Goal: Task Accomplishment & Management: Use online tool/utility

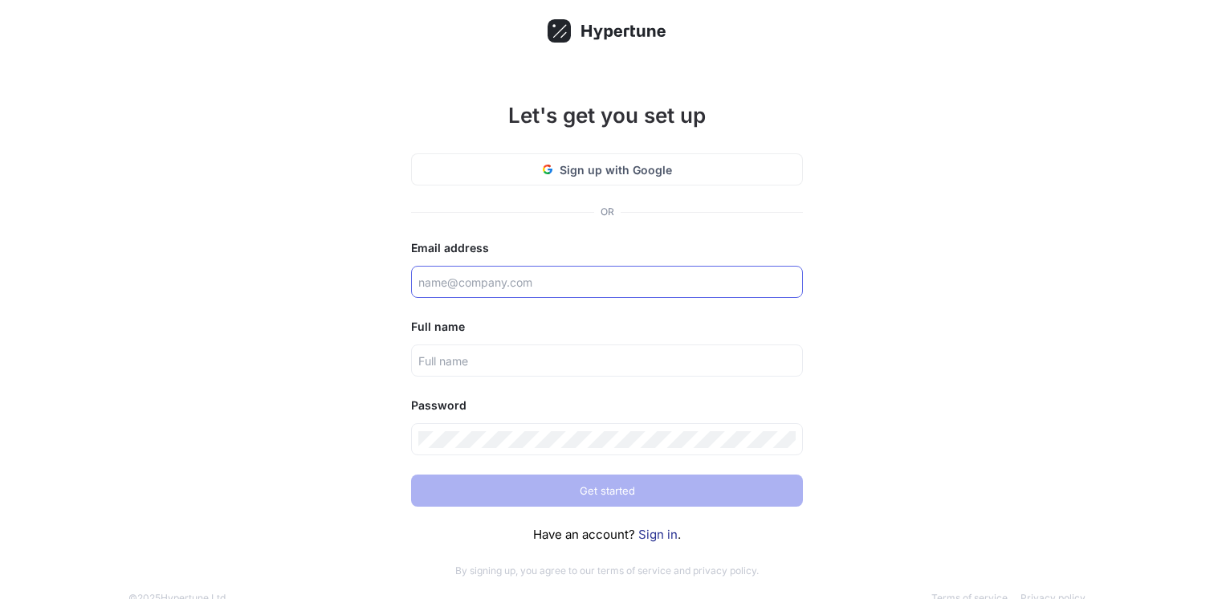
click at [529, 288] on input "text" at bounding box center [606, 282] width 377 height 17
click at [0, 598] on com-1password-button at bounding box center [0, 599] width 0 height 0
click at [695, 289] on input "text" at bounding box center [606, 282] width 377 height 17
click at [651, 532] on link "Sign in" at bounding box center [657, 534] width 39 height 15
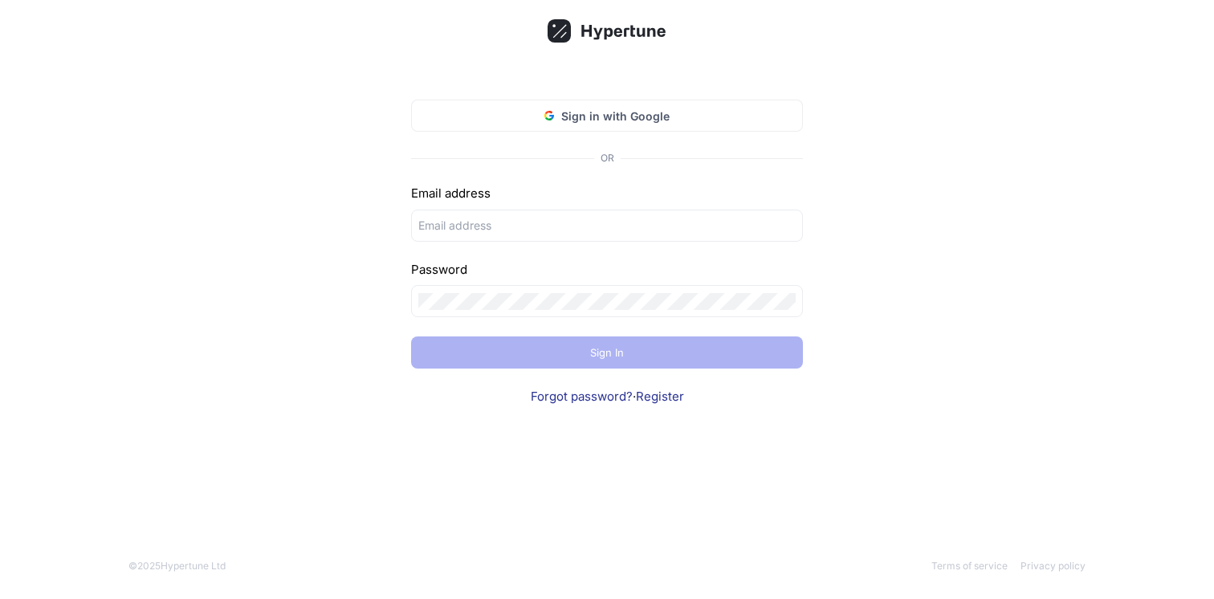
type input "[EMAIL_ADDRESS][DOMAIN_NAME]"
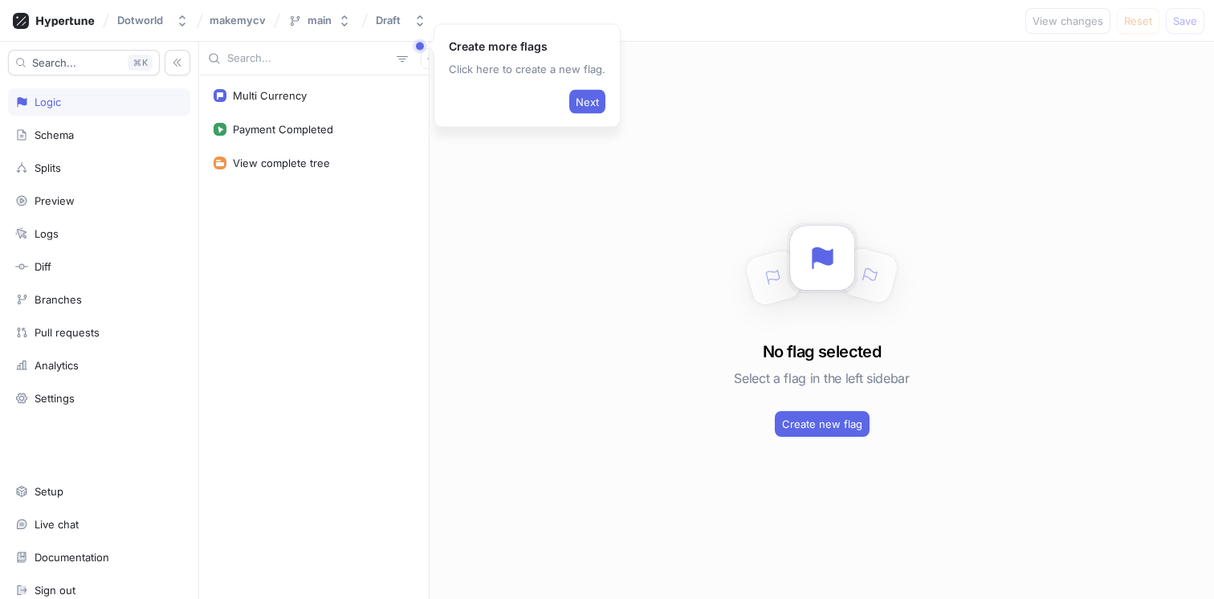
click at [394, 264] on div "Multi Currency Payment Completed View complete tree" at bounding box center [314, 337] width 230 height 524
click at [73, 138] on div "Schema" at bounding box center [54, 134] width 39 height 13
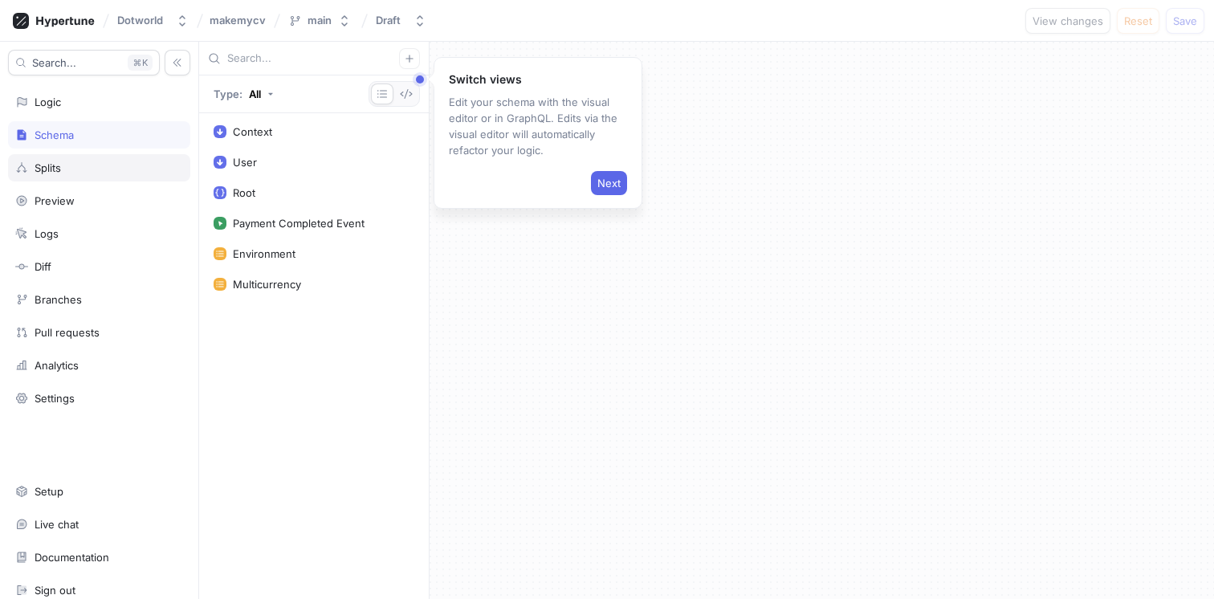
click at [98, 163] on div "Splits" at bounding box center [99, 167] width 168 height 13
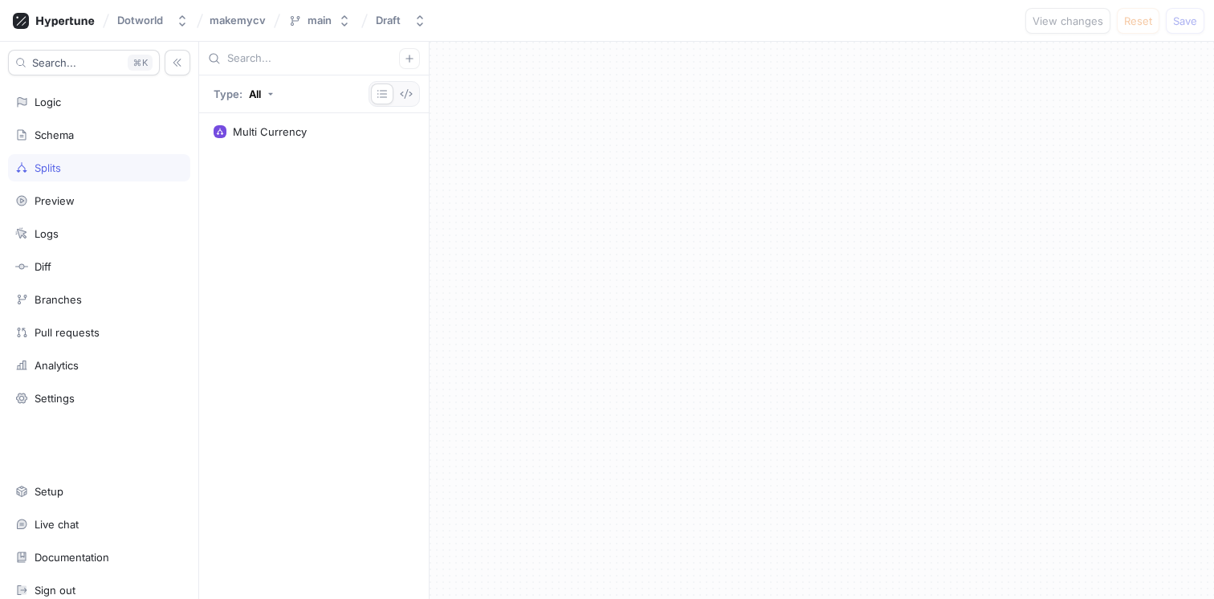
click at [91, 184] on div "Search... K Logic Schema Splits Preview Logs Diff Branches Pull requests Analyt…" at bounding box center [99, 320] width 199 height 557
click at [89, 192] on div "Preview" at bounding box center [99, 200] width 182 height 27
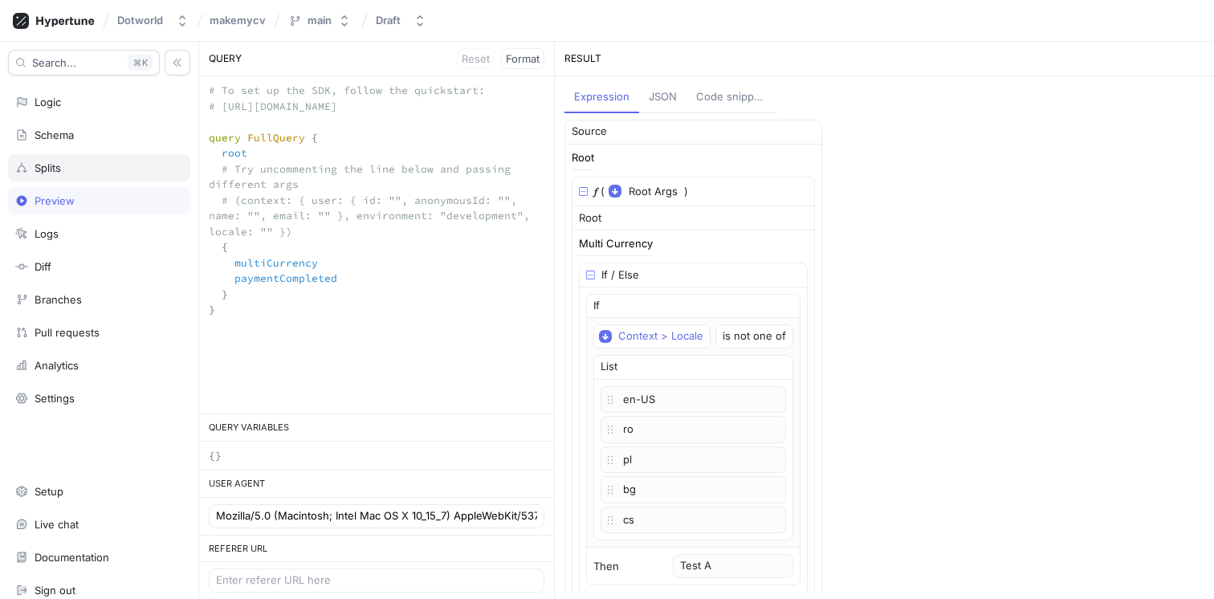
click at [110, 168] on div "Splits" at bounding box center [99, 167] width 168 height 13
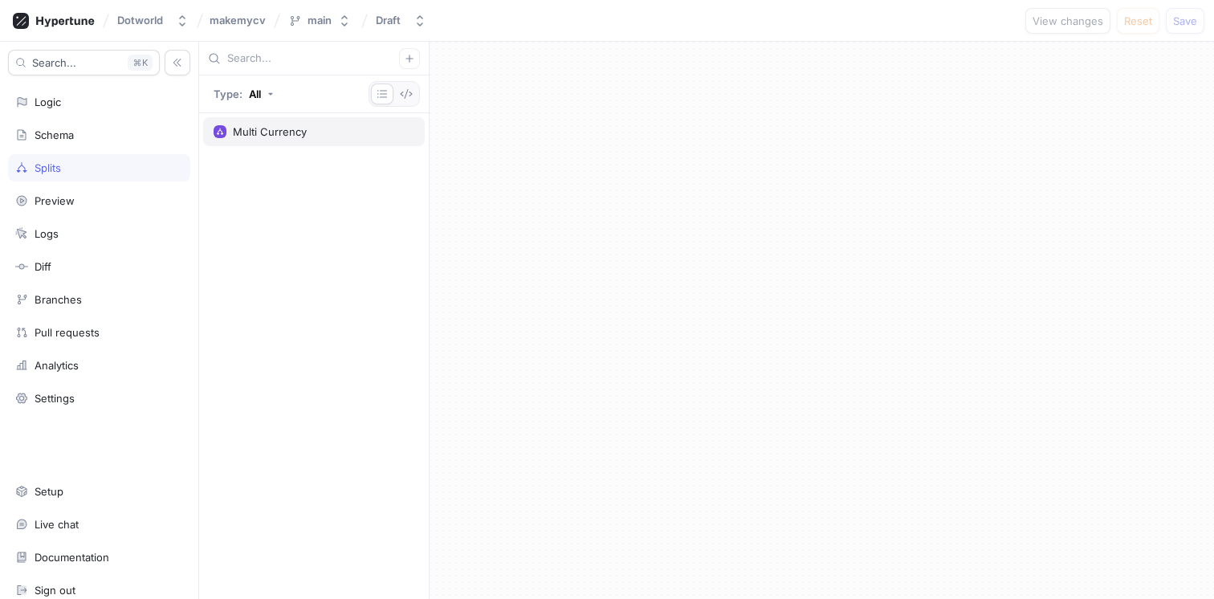
click at [292, 133] on div "Multi Currency" at bounding box center [270, 131] width 74 height 13
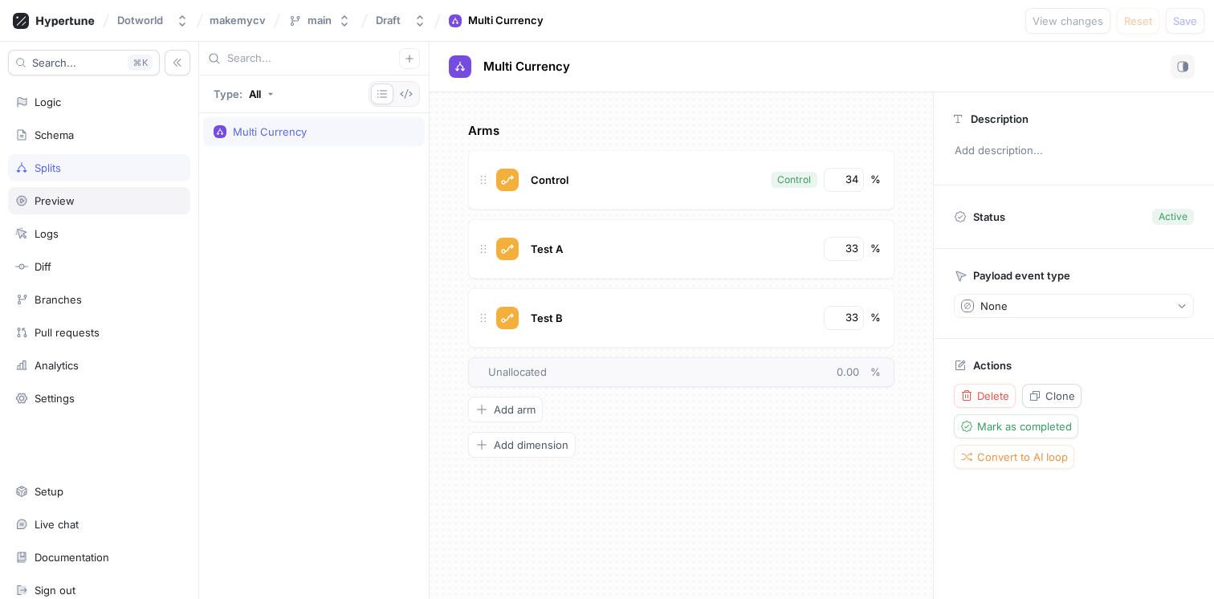
click at [71, 202] on div "Preview" at bounding box center [55, 200] width 40 height 13
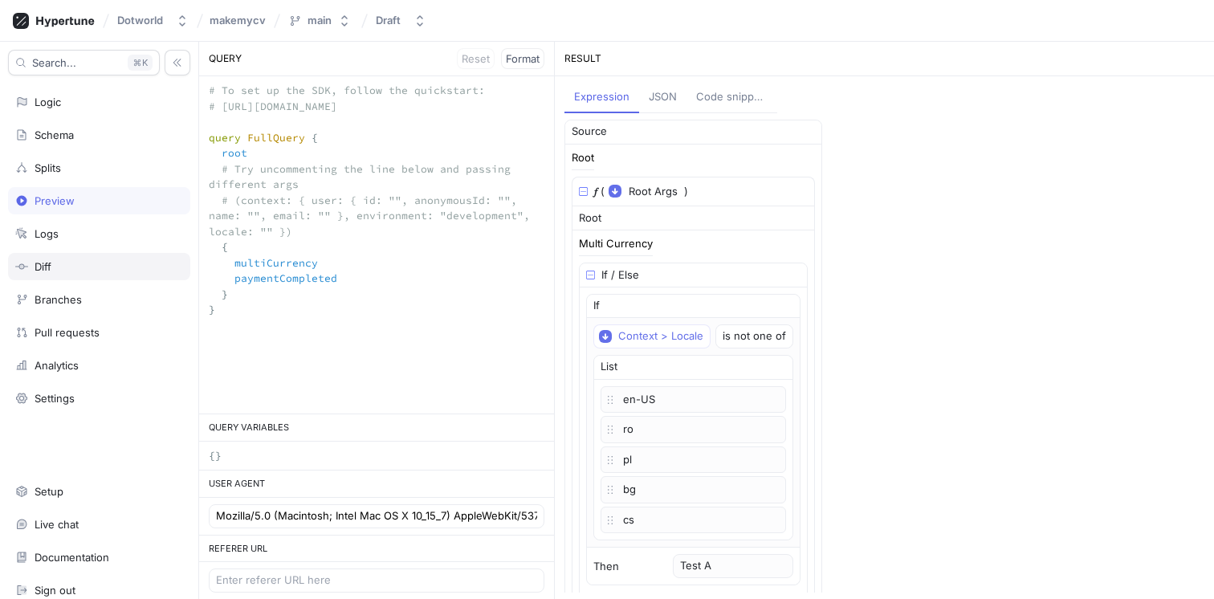
click at [65, 266] on div "Diff" at bounding box center [99, 266] width 168 height 13
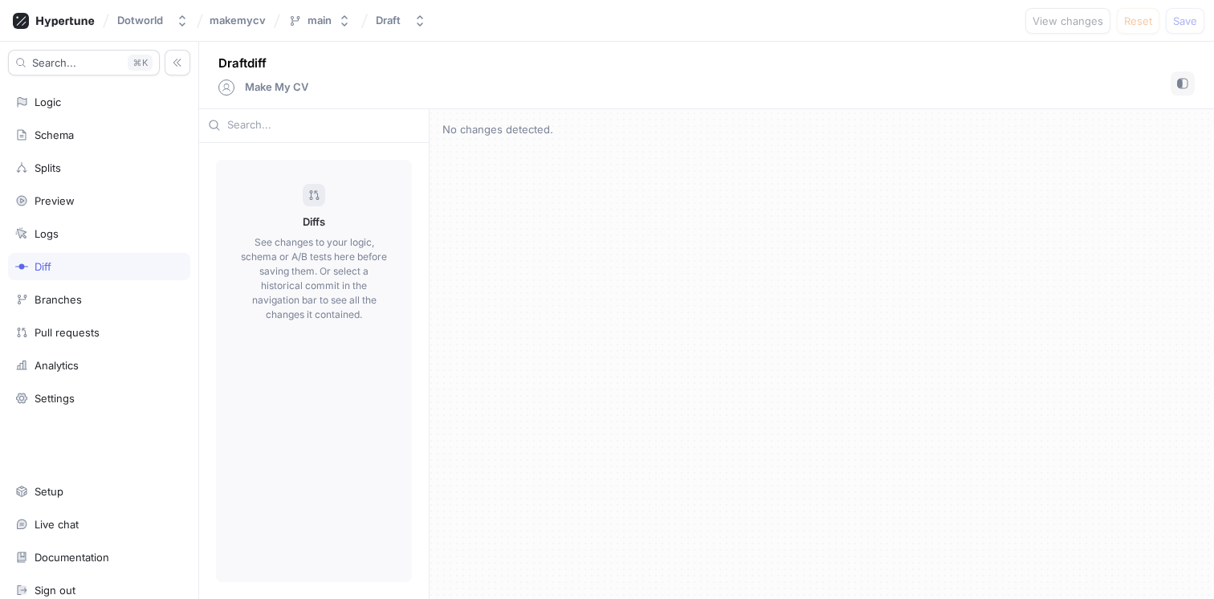
click at [79, 217] on div "Search... K Logic Schema Splits Preview Logs Diff Branches Pull requests Analyt…" at bounding box center [99, 320] width 199 height 557
click at [69, 225] on div "Logs" at bounding box center [99, 233] width 182 height 27
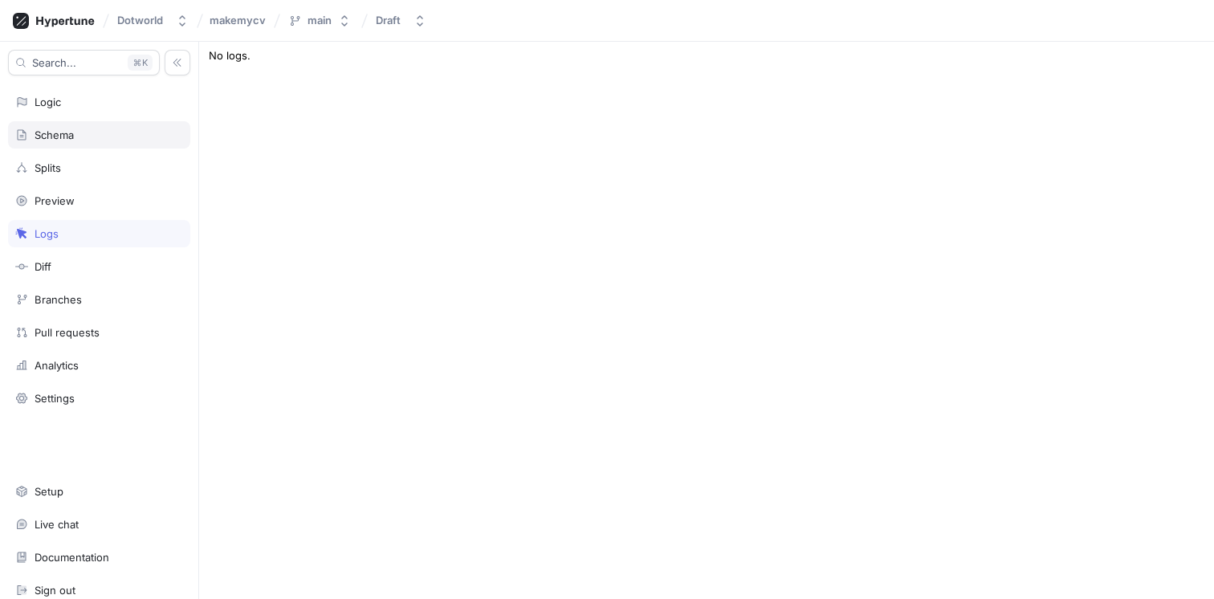
click at [67, 141] on div "Schema" at bounding box center [99, 134] width 182 height 27
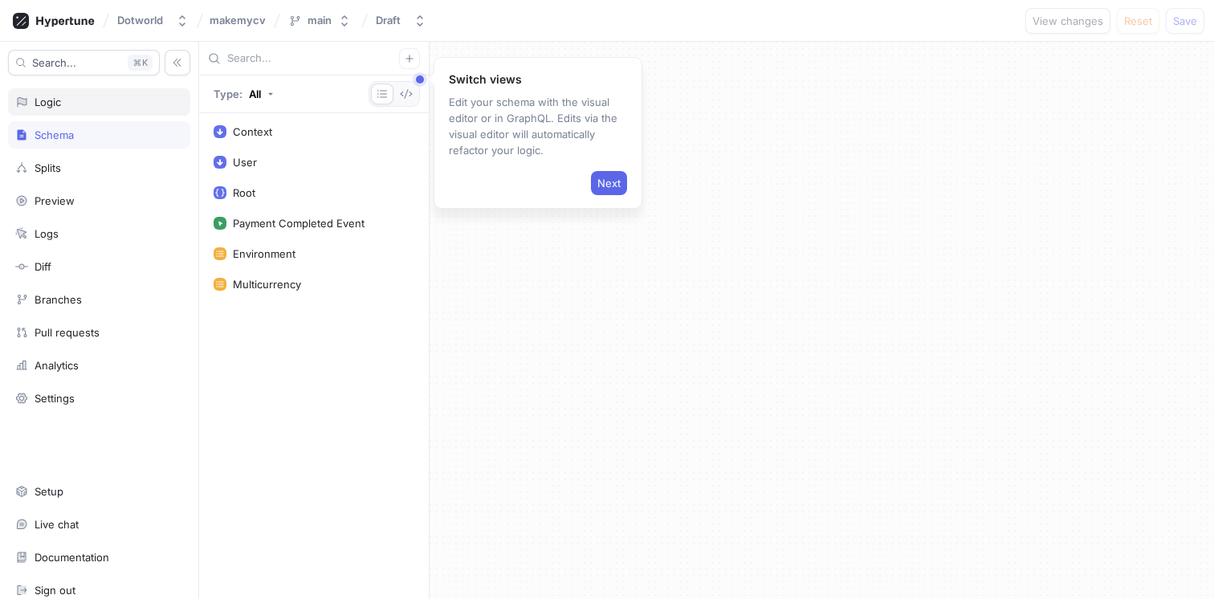
click at [84, 96] on div "Logic" at bounding box center [99, 102] width 168 height 13
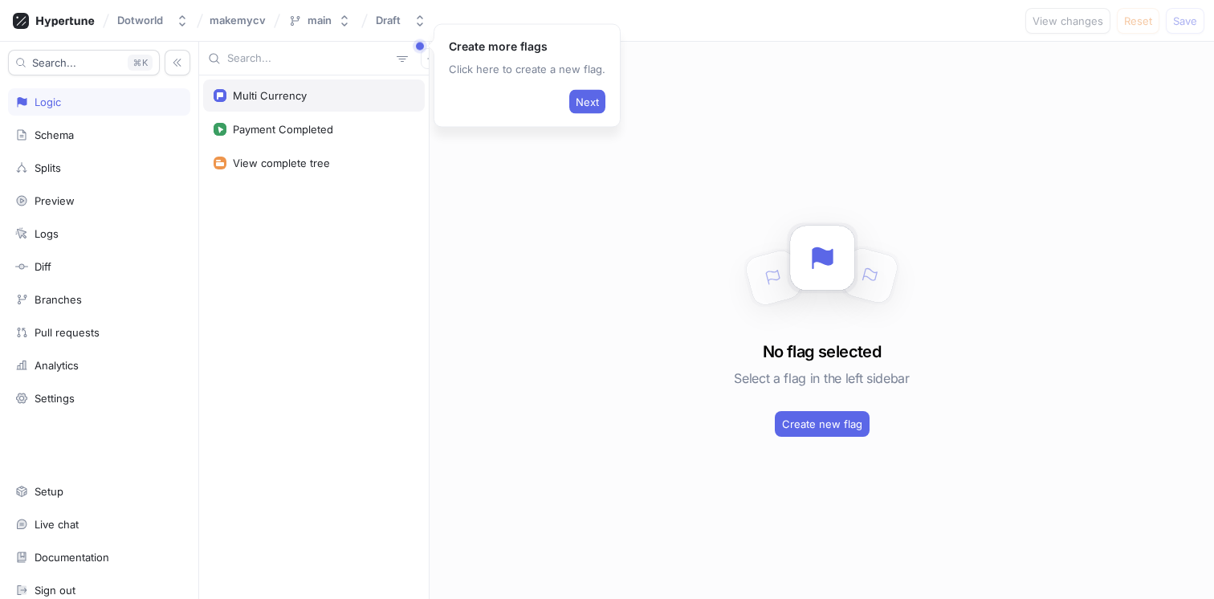
click at [287, 94] on div "Multi Currency" at bounding box center [270, 95] width 74 height 13
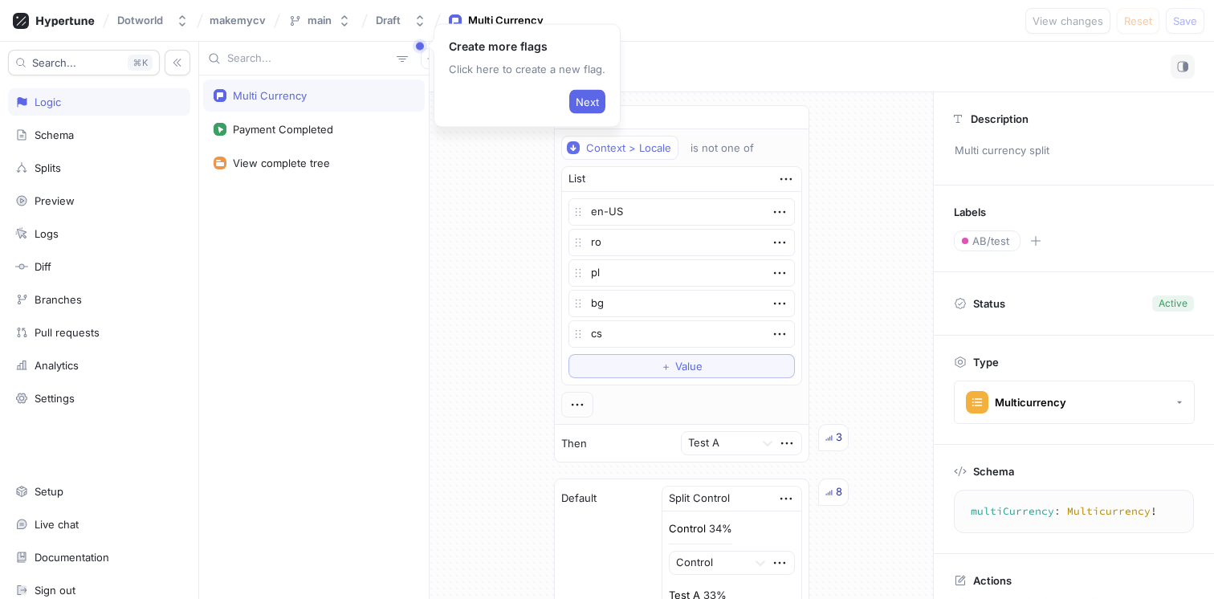
type textarea "x"
